Goal: Task Accomplishment & Management: Complete application form

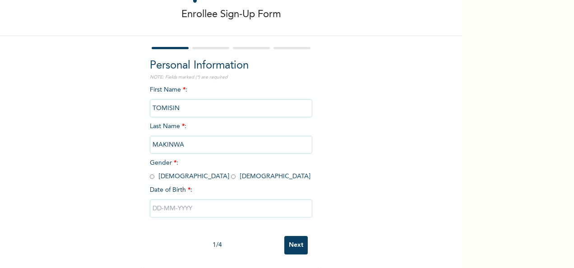
scroll to position [51, 0]
click at [231, 172] on input "radio" at bounding box center [233, 176] width 5 height 9
radio input "true"
click at [170, 199] on input "text" at bounding box center [231, 208] width 162 height 18
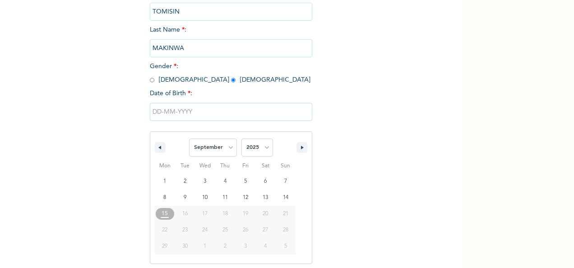
scroll to position [143, 0]
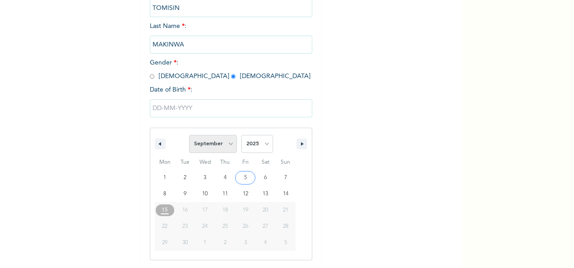
click at [226, 148] on select "January February March April May June July August September October November De…" at bounding box center [213, 144] width 48 height 18
select select "2"
click at [189, 136] on select "January February March April May June July August September October November De…" at bounding box center [213, 144] width 48 height 18
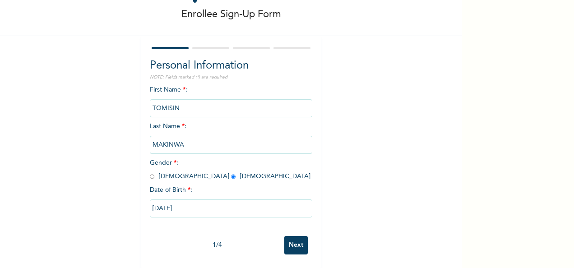
type input "[DATE]"
click at [193, 199] on input "[DATE]" at bounding box center [231, 208] width 162 height 18
select select "2"
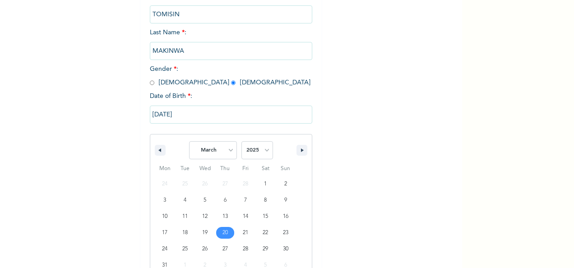
scroll to position [159, 0]
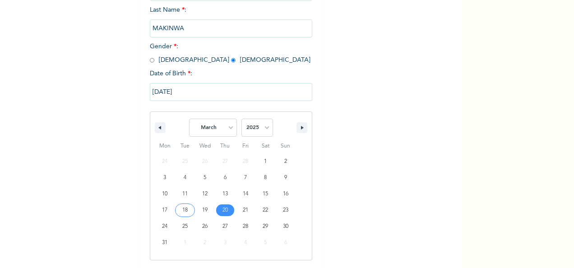
type input "[DATE]"
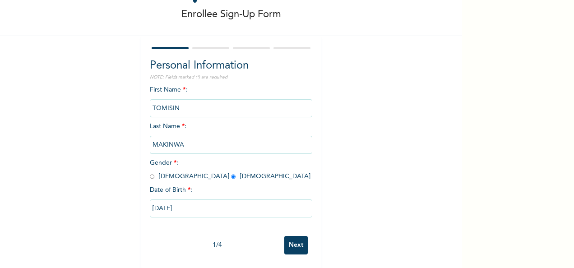
click at [198, 201] on input "[DATE]" at bounding box center [231, 208] width 162 height 18
select select "2"
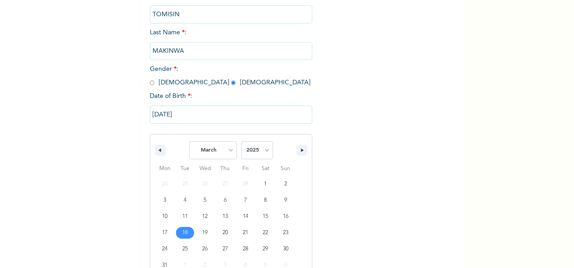
scroll to position [159, 0]
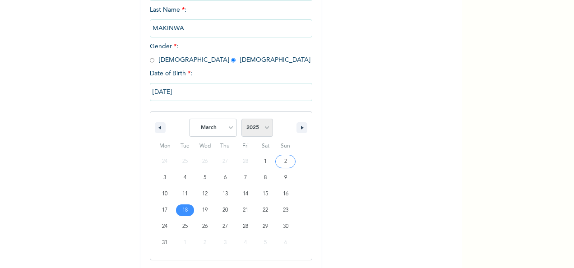
click at [264, 132] on select "2025 2024 2023 2022 2021 2020 2019 2018 2017 2016 2015 2014 2013 2012 2011 2010…" at bounding box center [257, 128] width 32 height 18
select select "2004"
click at [241, 120] on select "2025 2024 2023 2022 2021 2020 2019 2018 2017 2016 2015 2014 2013 2012 2011 2010…" at bounding box center [257, 128] width 32 height 18
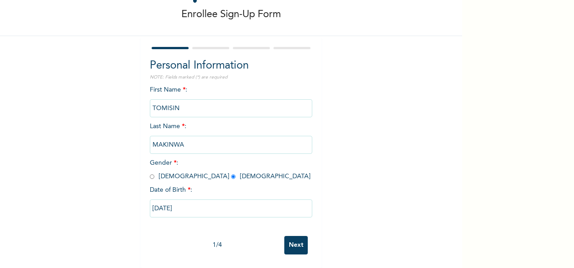
scroll to position [51, 0]
click at [244, 200] on input "[DATE]" at bounding box center [231, 208] width 162 height 18
select select "2"
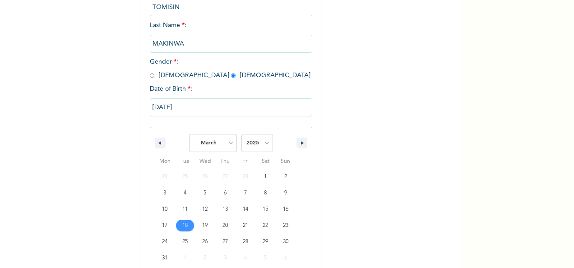
scroll to position [159, 0]
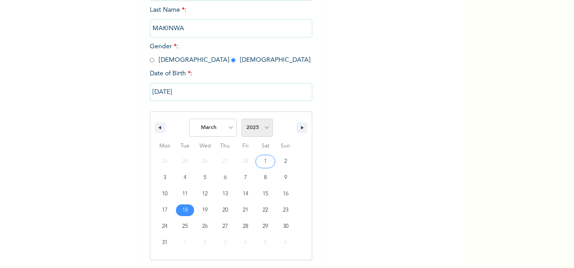
click at [262, 130] on select "2025 2024 2023 2022 2021 2020 2019 2018 2017 2016 2015 2014 2013 2012 2011 2010…" at bounding box center [257, 128] width 32 height 18
select select "2004"
click at [241, 120] on select "2025 2024 2023 2022 2021 2020 2019 2018 2017 2016 2015 2014 2013 2012 2011 2010…" at bounding box center [257, 128] width 32 height 18
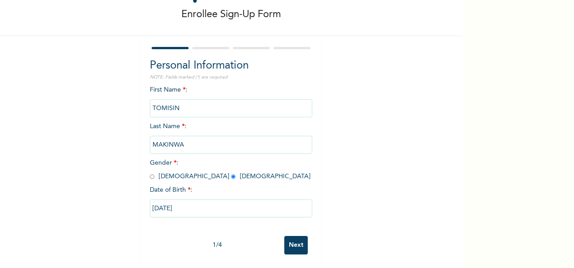
click at [291, 259] on div "Personal Information NOTE: Fields marked (*) are required First Name * : [PERSO…" at bounding box center [231, 152] width 180 height 232
click at [199, 200] on input "[DATE]" at bounding box center [231, 208] width 162 height 18
select select "2"
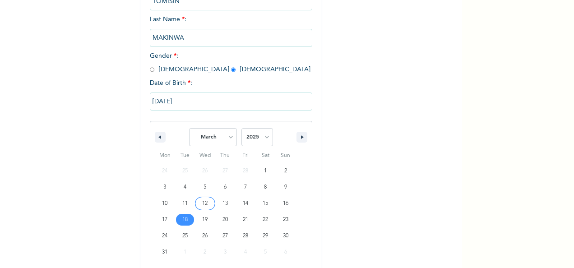
scroll to position [159, 0]
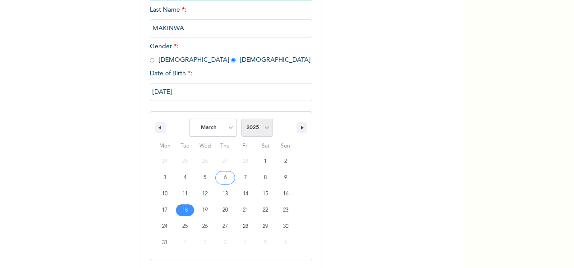
click at [263, 127] on select "2025 2024 2023 2022 2021 2020 2019 2018 2017 2016 2015 2014 2013 2012 2011 2010…" at bounding box center [257, 128] width 32 height 18
select select "2004"
click at [241, 120] on select "2025 2024 2023 2022 2021 2020 2019 2018 2017 2016 2015 2014 2013 2012 2011 2010…" at bounding box center [257, 128] width 32 height 18
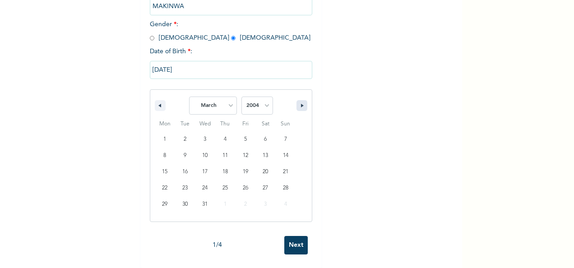
click at [301, 104] on icon "button" at bounding box center [303, 106] width 5 height 4
click at [157, 100] on button "button" at bounding box center [160, 105] width 11 height 11
select select "2"
type input "[DATE]"
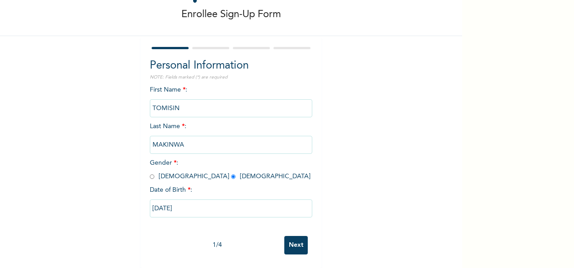
scroll to position [51, 0]
click at [292, 236] on input "Next" at bounding box center [295, 245] width 23 height 18
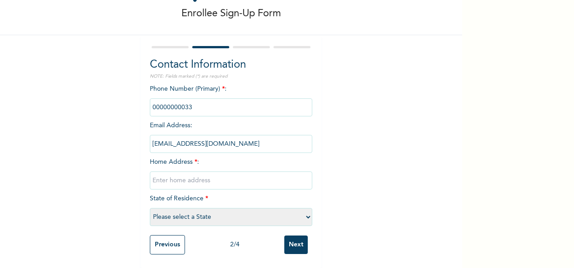
click at [261, 98] on input "phone" at bounding box center [231, 107] width 162 height 18
click at [203, 99] on input "phone" at bounding box center [231, 107] width 162 height 18
click at [219, 102] on input "phone" at bounding box center [231, 107] width 162 height 18
click at [287, 99] on input "phone" at bounding box center [231, 107] width 162 height 18
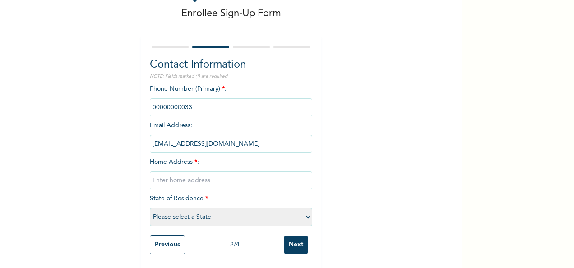
click at [257, 154] on div "Phone Number (Primary) * : Email Address : [EMAIL_ADDRESS][DOMAIN_NAME] Home Ad…" at bounding box center [231, 157] width 162 height 146
click at [252, 172] on input "text" at bounding box center [231, 180] width 162 height 18
click at [344, 167] on div "Enrollee Sign-Up Form Contact Information NOTE: Fields marked (*) are required …" at bounding box center [231, 112] width 462 height 311
click at [201, 174] on input "15,Dip" at bounding box center [231, 180] width 162 height 18
type input "[STREET_ADDRESS][PERSON_NAME]."
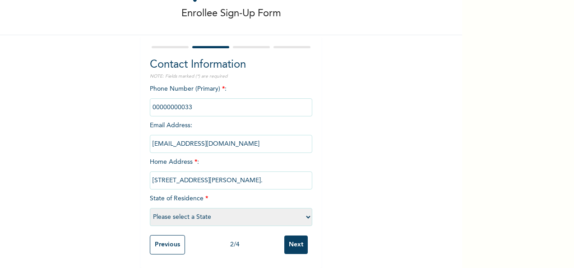
click at [305, 209] on select "Please select a State [PERSON_NAME] (FCT) [PERSON_NAME] Ibom [GEOGRAPHIC_DATA] …" at bounding box center [231, 217] width 162 height 18
select select "25"
click at [150, 208] on select "Please select a State [PERSON_NAME] (FCT) [PERSON_NAME] Ibom [GEOGRAPHIC_DATA] …" at bounding box center [231, 217] width 162 height 18
click at [209, 100] on input "phone" at bounding box center [231, 107] width 162 height 18
click at [192, 135] on input "[EMAIL_ADDRESS][DOMAIN_NAME]" at bounding box center [231, 144] width 162 height 18
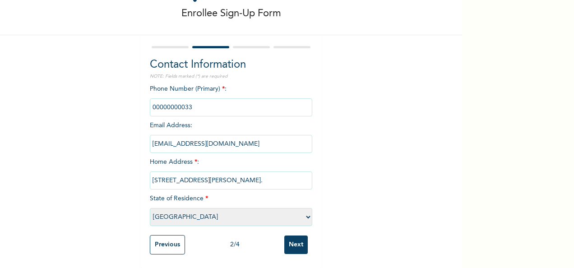
click at [191, 99] on input "phone" at bounding box center [231, 107] width 162 height 18
click at [186, 98] on input "phone" at bounding box center [231, 107] width 162 height 18
click at [289, 239] on input "Next" at bounding box center [295, 244] width 23 height 18
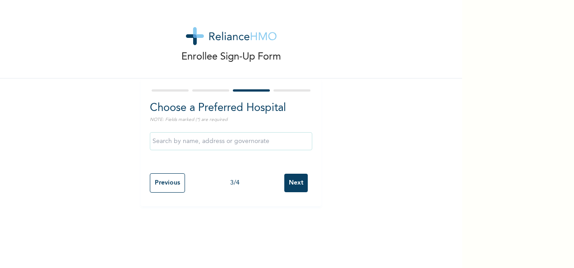
scroll to position [0, 0]
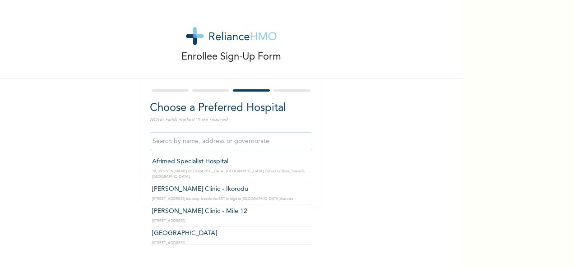
click at [205, 138] on input "text" at bounding box center [231, 141] width 162 height 18
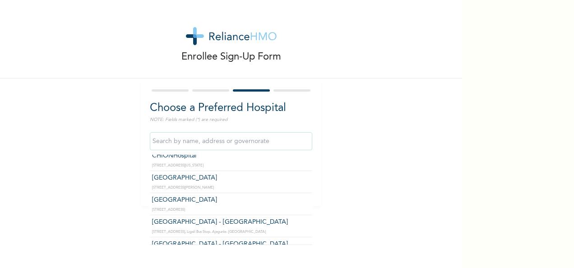
scroll to position [2042, 0]
type input "Fame Medical Services"
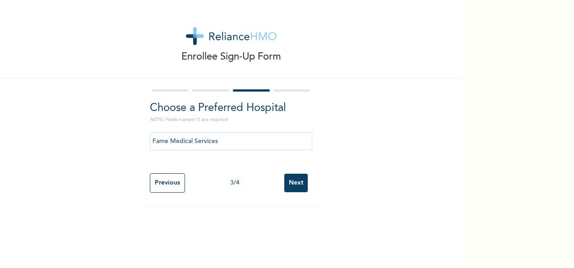
click at [282, 137] on input "Fame Medical Services" at bounding box center [231, 141] width 162 height 18
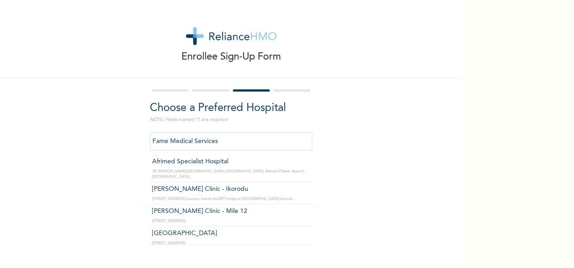
click at [277, 140] on input "Fame Medical Services" at bounding box center [231, 141] width 162 height 18
click at [365, 166] on div "Enrollee Sign-Up Form Choose a Preferred Hospital NOTE: Fields marked (*) are r…" at bounding box center [231, 103] width 462 height 206
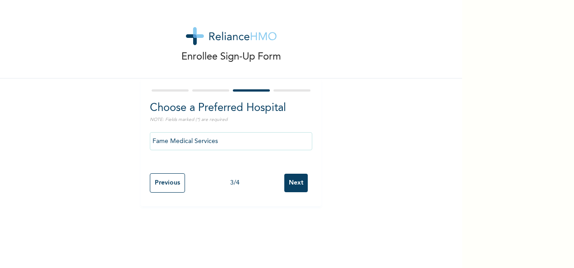
click at [290, 176] on input "Next" at bounding box center [295, 183] width 23 height 18
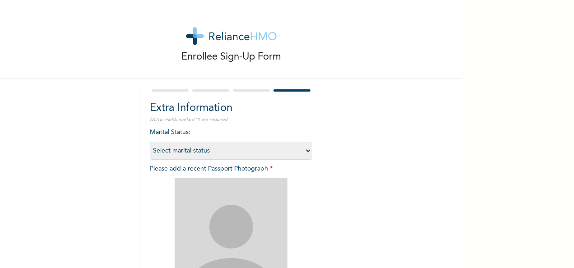
click at [291, 149] on select "Select marital status [DEMOGRAPHIC_DATA] Married [DEMOGRAPHIC_DATA] Widow/[DEMO…" at bounding box center [231, 151] width 162 height 18
select select "1"
click at [150, 142] on select "Select marital status [DEMOGRAPHIC_DATA] Married [DEMOGRAPHIC_DATA] Widow/[DEMO…" at bounding box center [231, 151] width 162 height 18
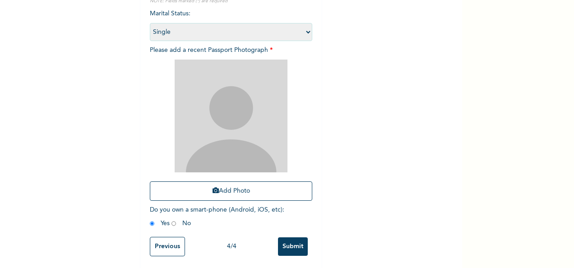
scroll to position [128, 0]
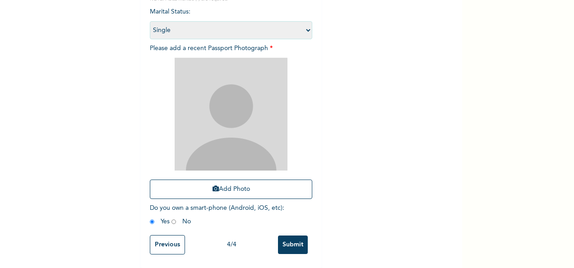
click at [304, 23] on select "Select marital status [DEMOGRAPHIC_DATA] Married [DEMOGRAPHIC_DATA] Widow/[DEMO…" at bounding box center [231, 30] width 162 height 18
click at [150, 21] on select "Select marital status [DEMOGRAPHIC_DATA] Married [DEMOGRAPHIC_DATA] Widow/[DEMO…" at bounding box center [231, 30] width 162 height 18
click at [150, 217] on input "radio" at bounding box center [152, 221] width 5 height 9
drag, startPoint x: 148, startPoint y: 216, endPoint x: 162, endPoint y: 245, distance: 32.1
click at [162, 245] on form "Extra Information NOTE: Fields marked (*) are required Marital Status : Select …" at bounding box center [231, 113] width 162 height 292
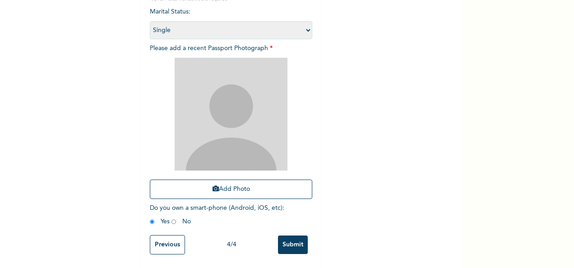
click at [162, 245] on input "Previous" at bounding box center [167, 244] width 35 height 19
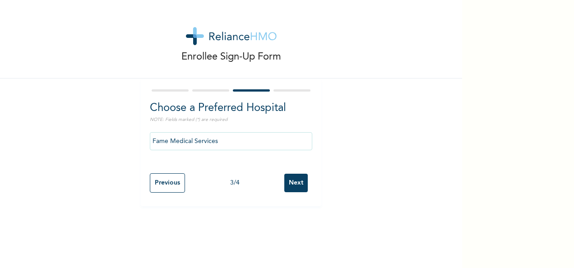
scroll to position [0, 0]
click at [172, 178] on input "Previous" at bounding box center [167, 182] width 35 height 19
select select "25"
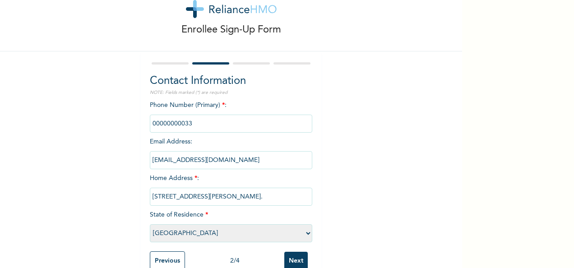
scroll to position [36, 0]
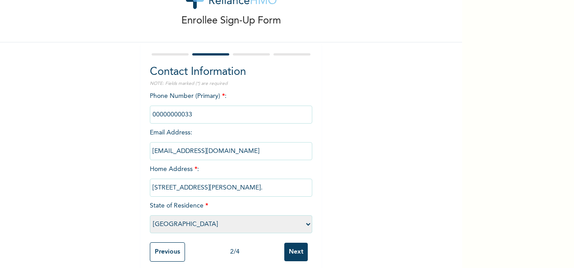
click at [194, 111] on input "phone" at bounding box center [231, 115] width 162 height 18
click at [169, 257] on input "Previous" at bounding box center [167, 251] width 35 height 19
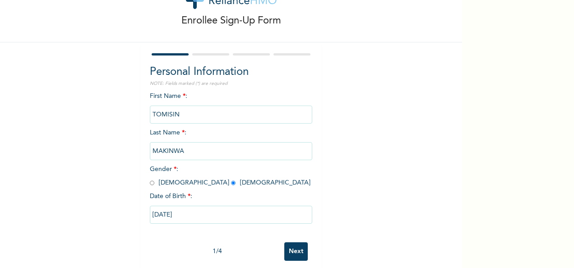
click at [298, 252] on input "Next" at bounding box center [295, 251] width 23 height 18
select select "25"
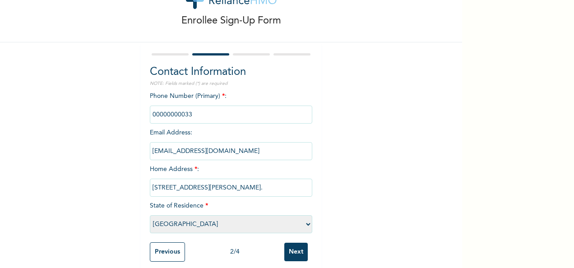
click at [298, 252] on input "Next" at bounding box center [295, 252] width 23 height 18
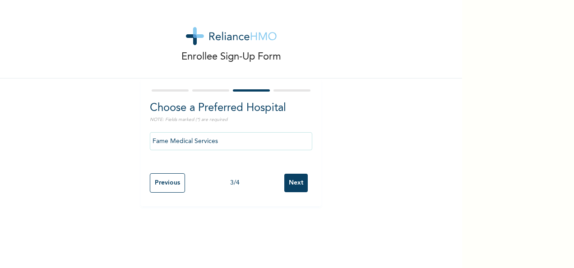
click at [294, 182] on input "Next" at bounding box center [295, 183] width 23 height 18
select select "1"
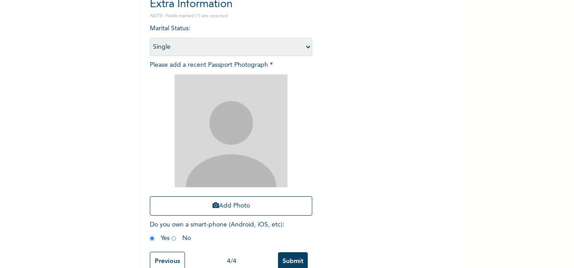
scroll to position [111, 0]
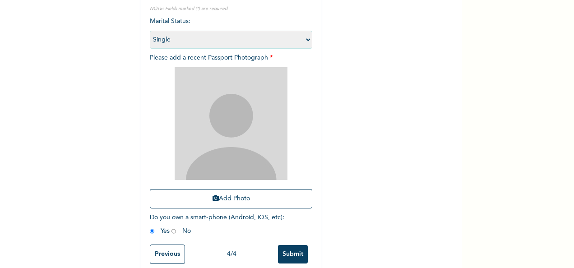
click at [295, 253] on input "Submit" at bounding box center [293, 254] width 30 height 18
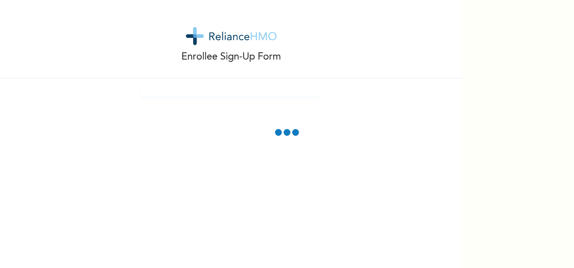
scroll to position [78, 0]
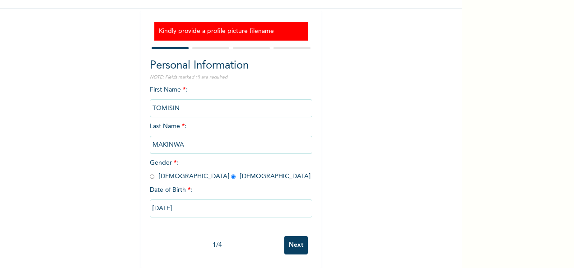
click at [295, 236] on input "Next" at bounding box center [295, 245] width 23 height 18
select select "25"
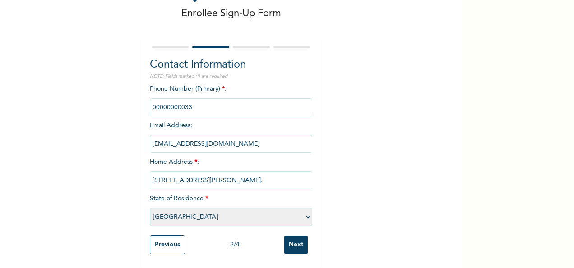
scroll to position [51, 0]
click at [295, 235] on input "Next" at bounding box center [295, 244] width 23 height 18
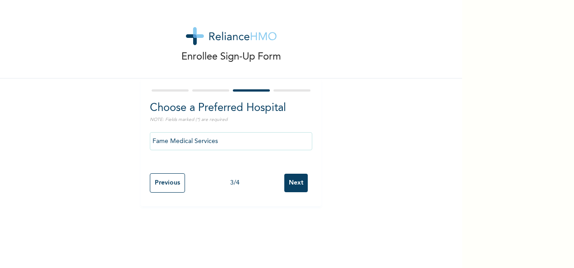
click at [300, 188] on input "Next" at bounding box center [295, 183] width 23 height 18
select select "1"
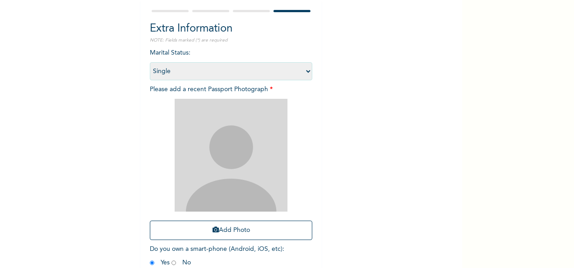
scroll to position [89, 0]
